Goal: Navigation & Orientation: Find specific page/section

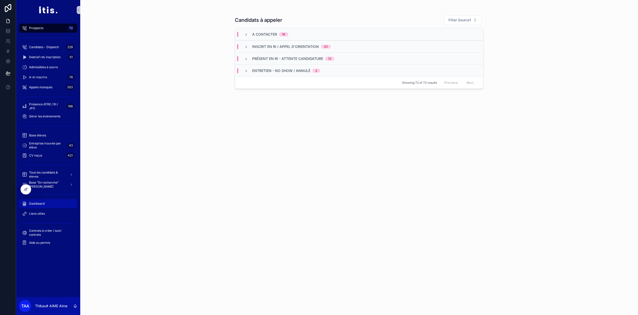
click at [46, 203] on div "Dashboard" at bounding box center [48, 203] width 52 height 8
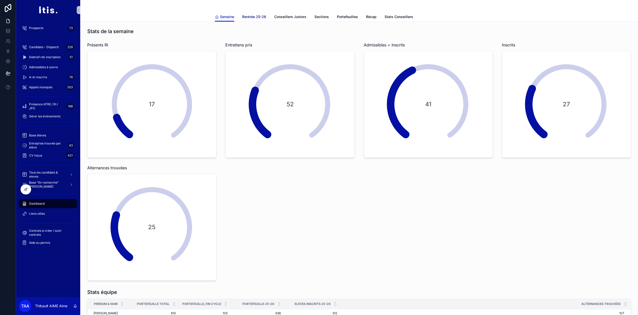
click at [262, 20] on link "Rentrée 25-26" at bounding box center [254, 17] width 24 height 10
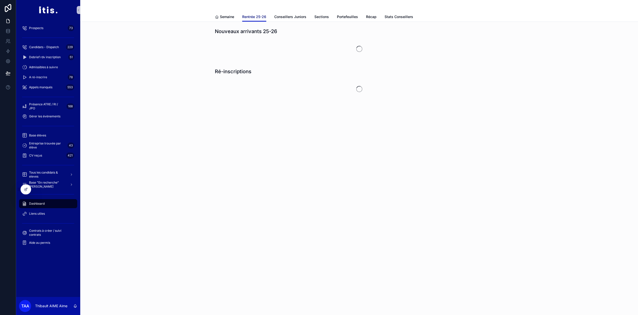
click at [261, 18] on span "Rentrée 25-26" at bounding box center [254, 16] width 24 height 5
